Goal: Information Seeking & Learning: Learn about a topic

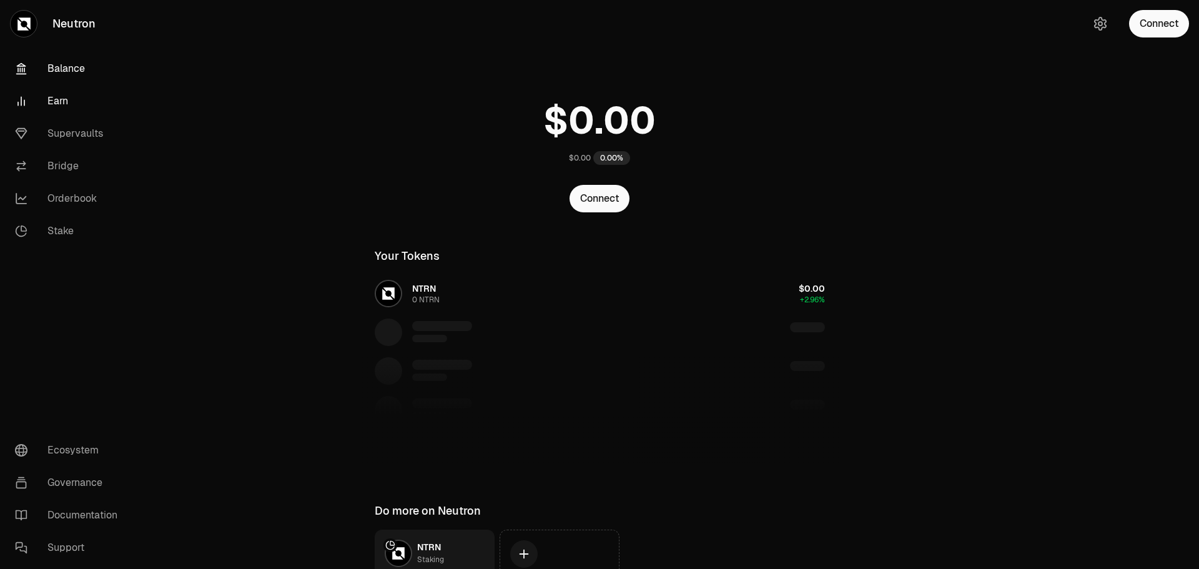
click at [62, 93] on link "Earn" at bounding box center [70, 101] width 130 height 32
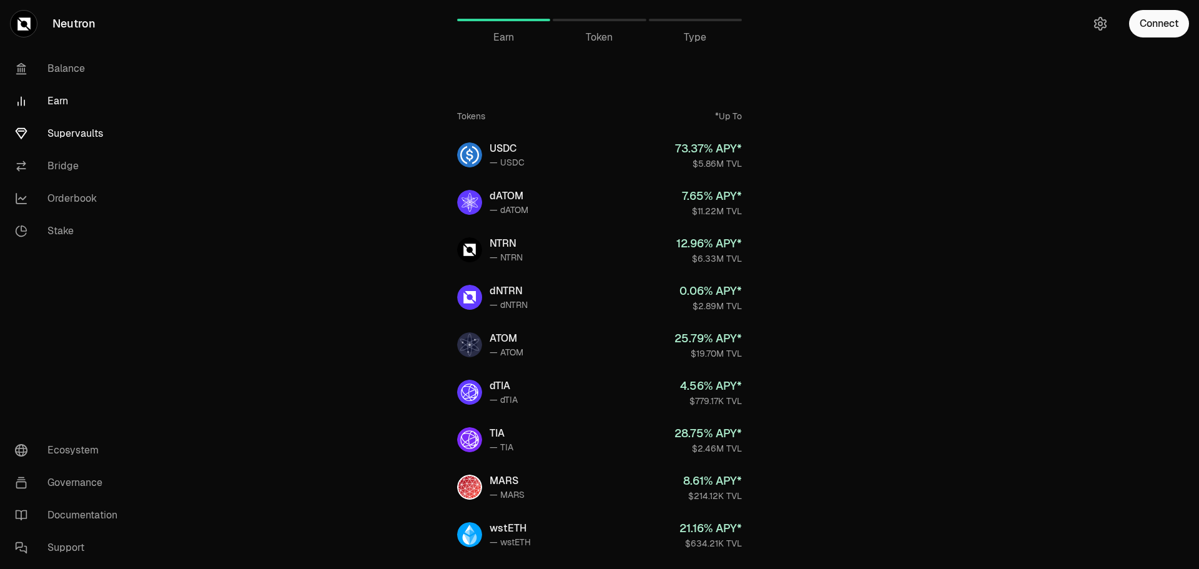
click at [49, 124] on link "Supervaults" at bounding box center [70, 133] width 130 height 32
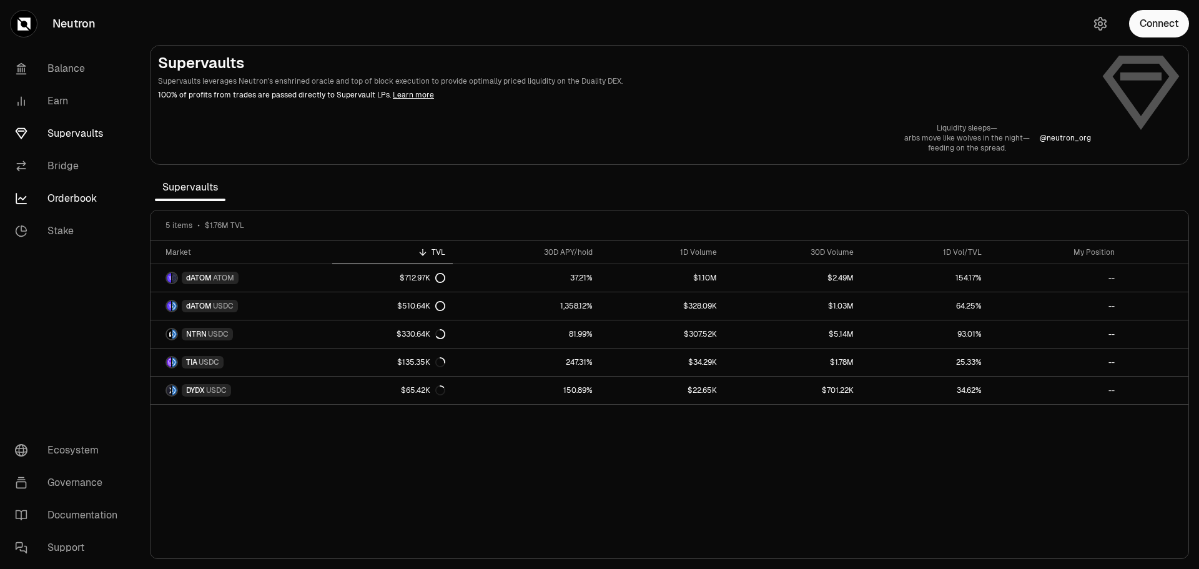
click at [62, 204] on link "Orderbook" at bounding box center [70, 198] width 130 height 32
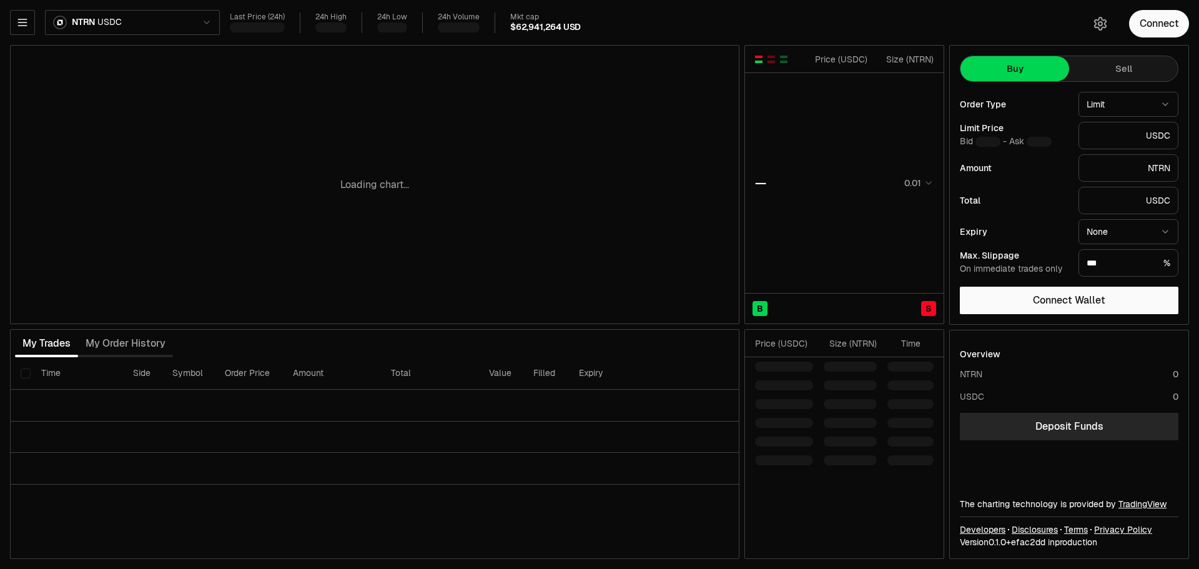
type input "********"
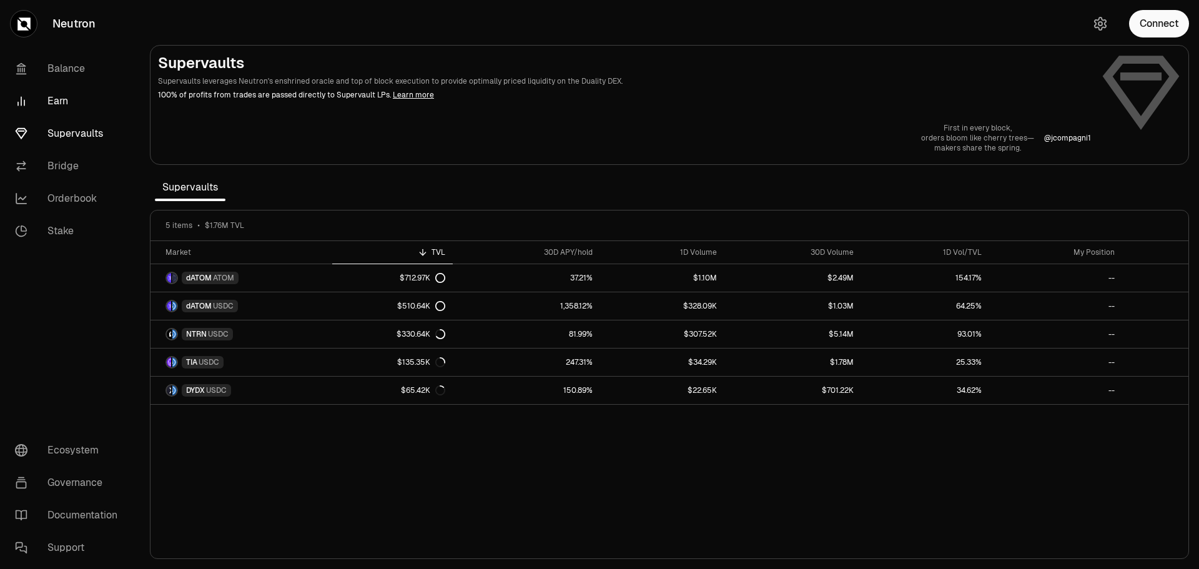
click at [59, 91] on link "Earn" at bounding box center [70, 101] width 130 height 32
click at [77, 59] on link "Balance" at bounding box center [70, 68] width 130 height 32
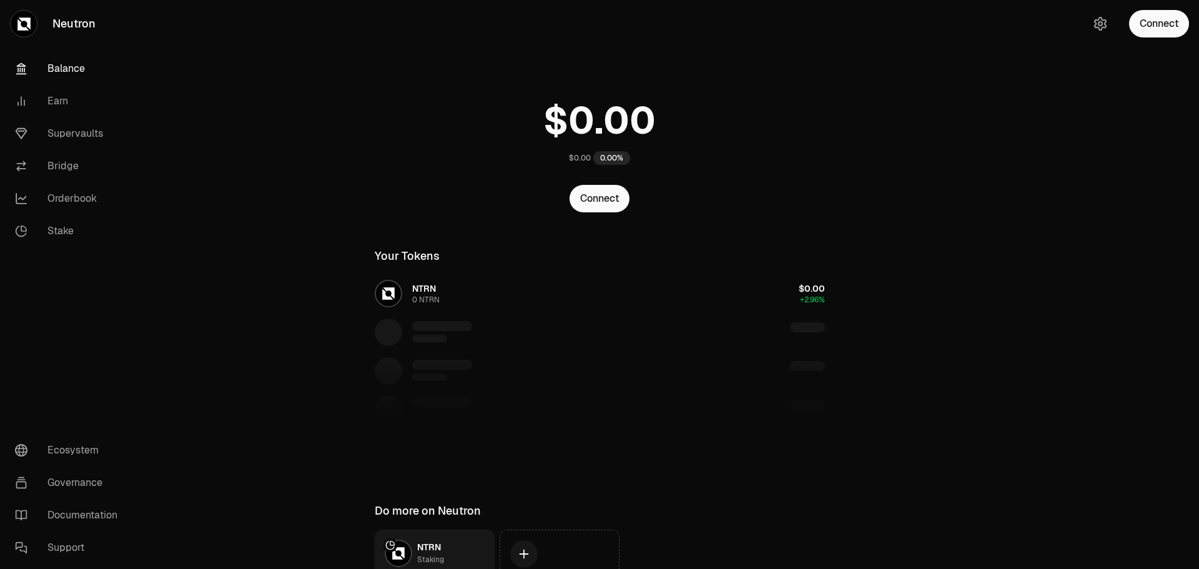
click at [53, 73] on link "Balance" at bounding box center [70, 68] width 130 height 32
click at [46, 104] on link "Earn" at bounding box center [70, 101] width 130 height 32
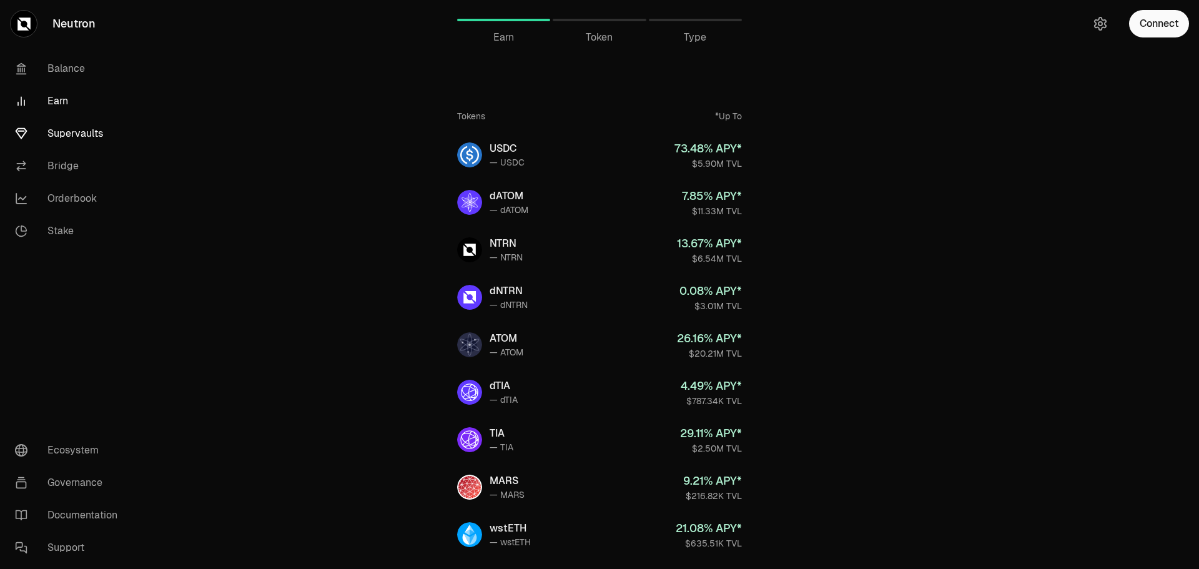
click at [46, 137] on link "Supervaults" at bounding box center [70, 133] width 130 height 32
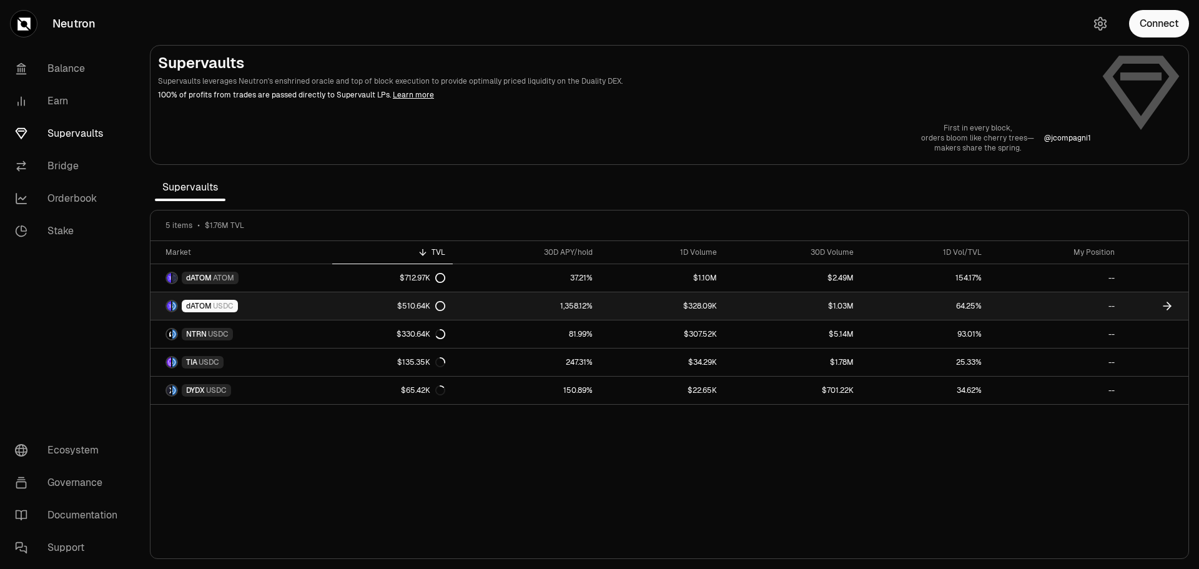
click at [207, 307] on span "dATOM" at bounding box center [199, 306] width 26 height 10
